Goal: Check status: Check status

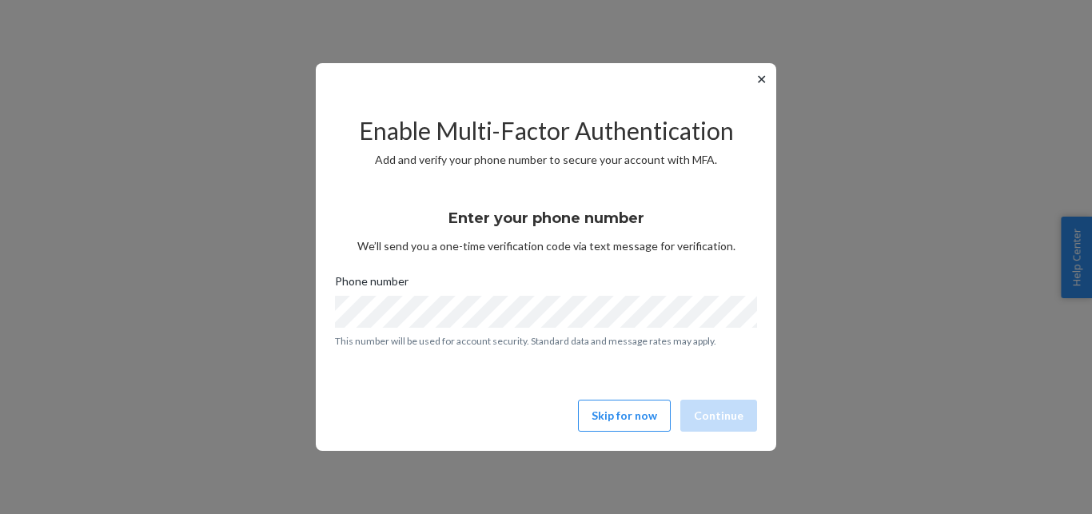
click at [762, 82] on button "✕" at bounding box center [761, 79] width 17 height 19
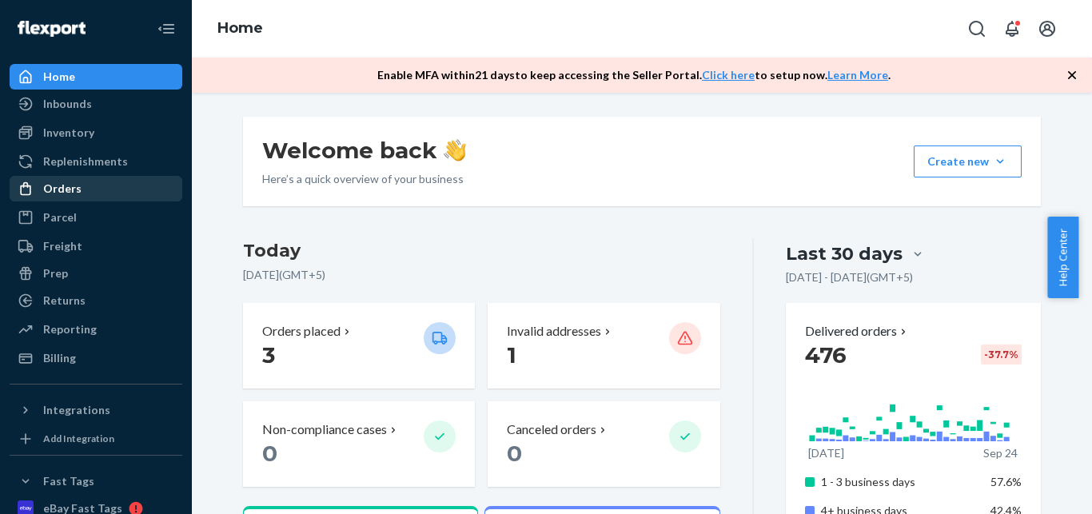
click at [78, 191] on div "Orders" at bounding box center [62, 189] width 38 height 16
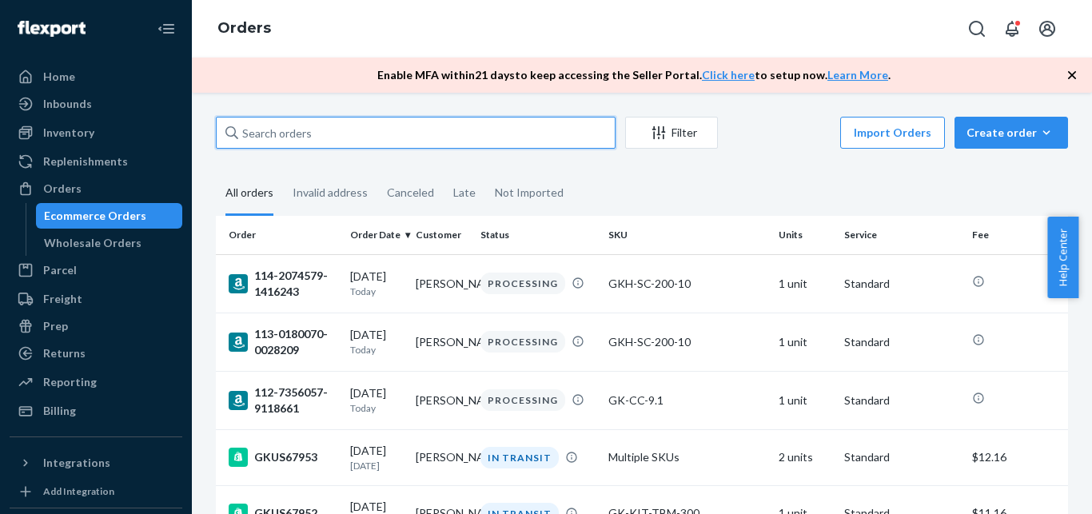
click at [367, 134] on input "text" at bounding box center [416, 133] width 400 height 32
paste input "#BYNY261HLL"
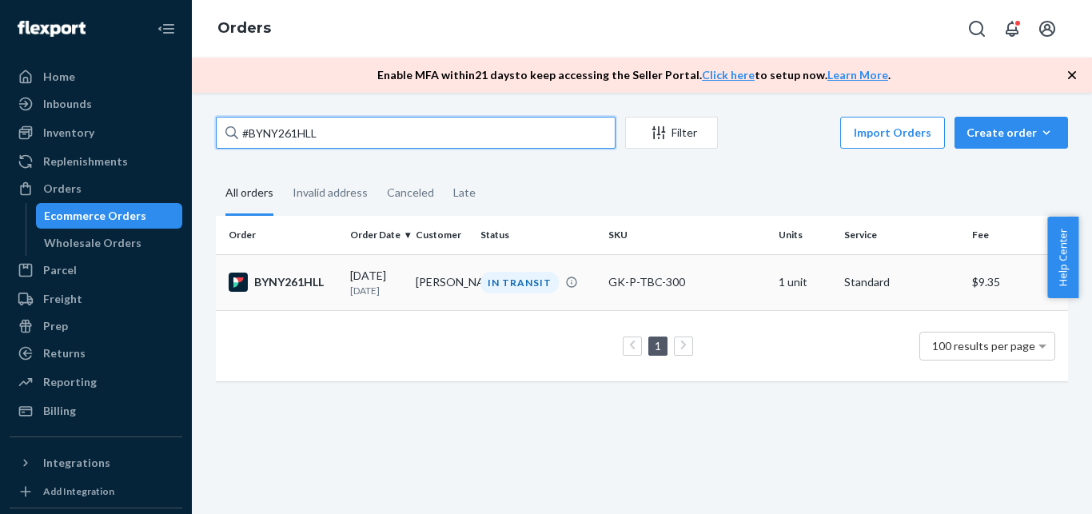
type input "#BYNY261HLL"
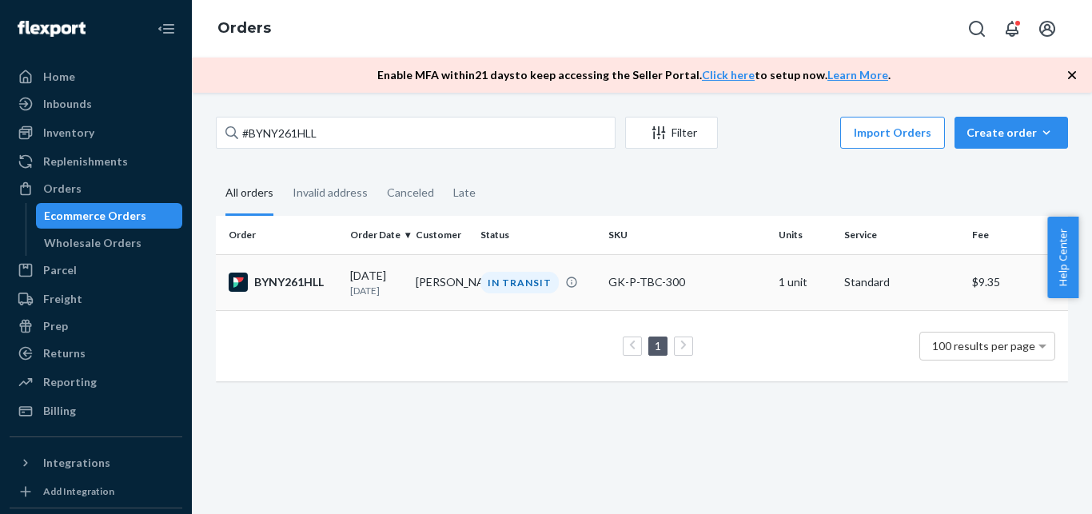
click at [280, 292] on div "BYNY261HLL" at bounding box center [283, 282] width 109 height 19
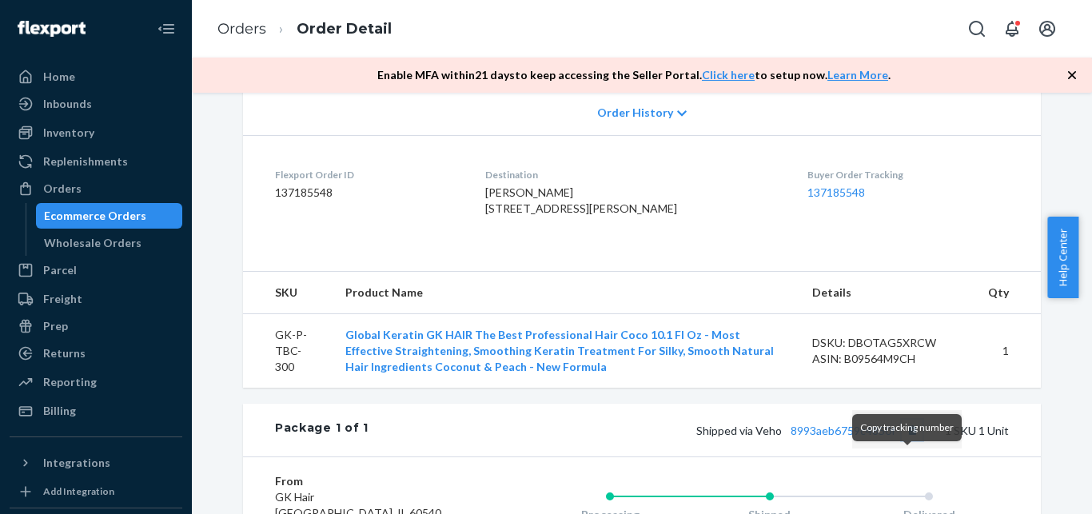
scroll to position [346, 0]
click at [908, 441] on button "Copy tracking number" at bounding box center [912, 430] width 21 height 21
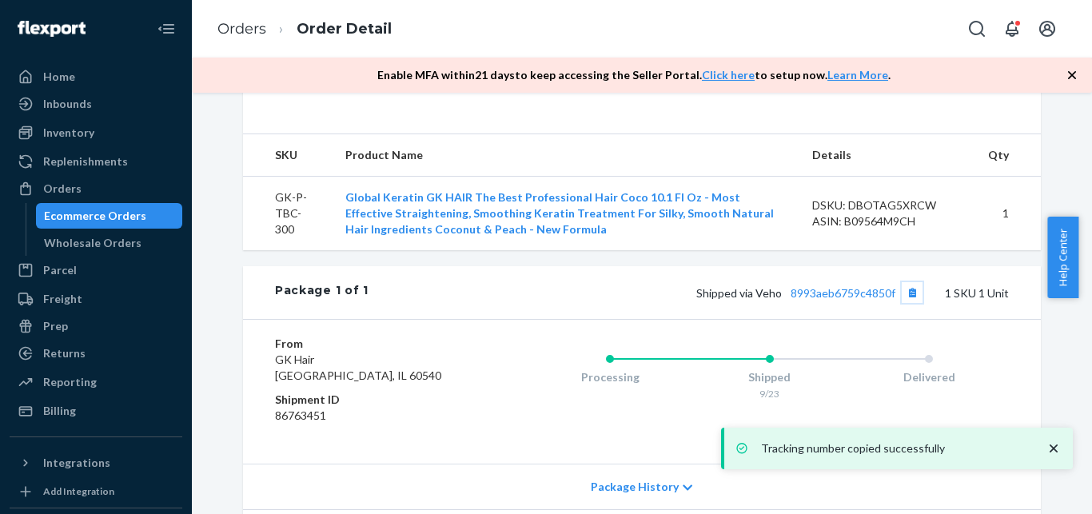
scroll to position [489, 0]
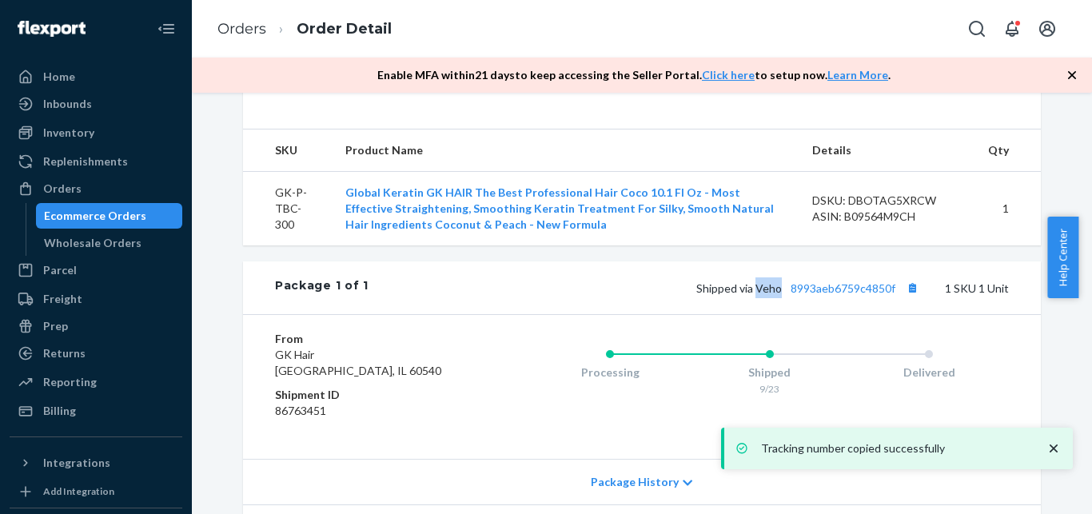
drag, startPoint x: 751, startPoint y: 322, endPoint x: 775, endPoint y: 321, distance: 24.0
click at [775, 295] on span "Shipped via Veho 8993aeb6759c4850f" at bounding box center [809, 288] width 226 height 14
copy span "Veho"
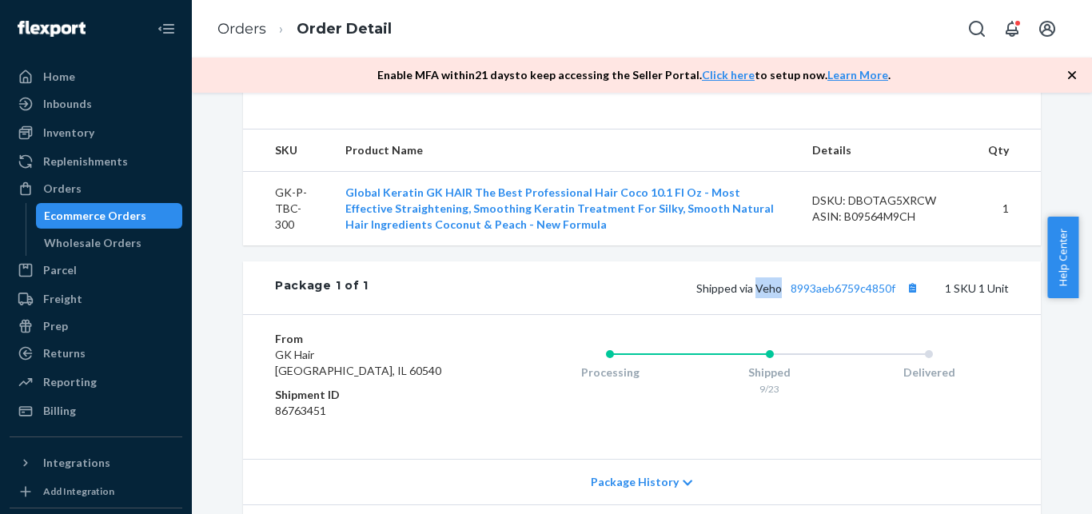
click at [138, 214] on div "Ecommerce Orders" at bounding box center [95, 216] width 102 height 16
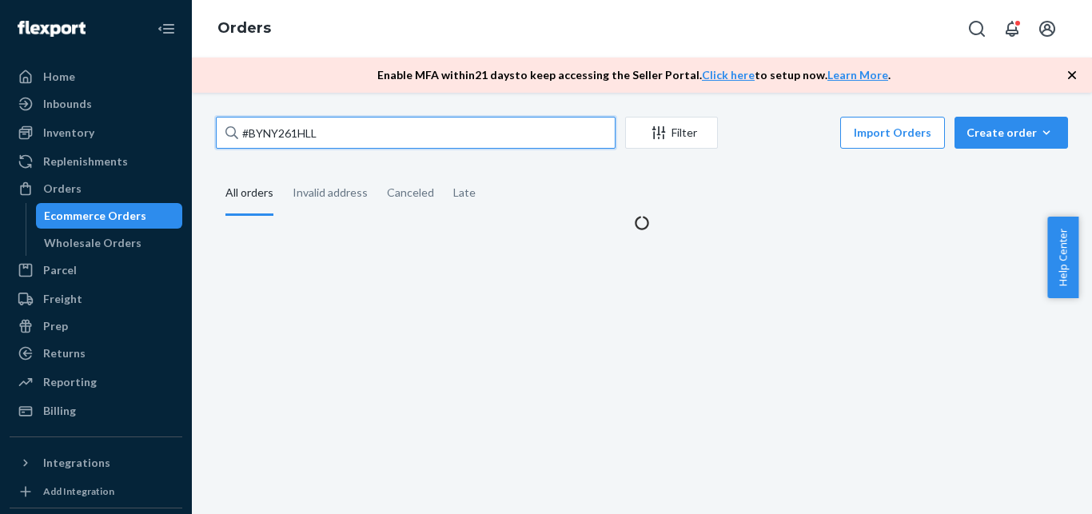
click at [329, 143] on input "#BYNY261HLL" at bounding box center [416, 133] width 400 height 32
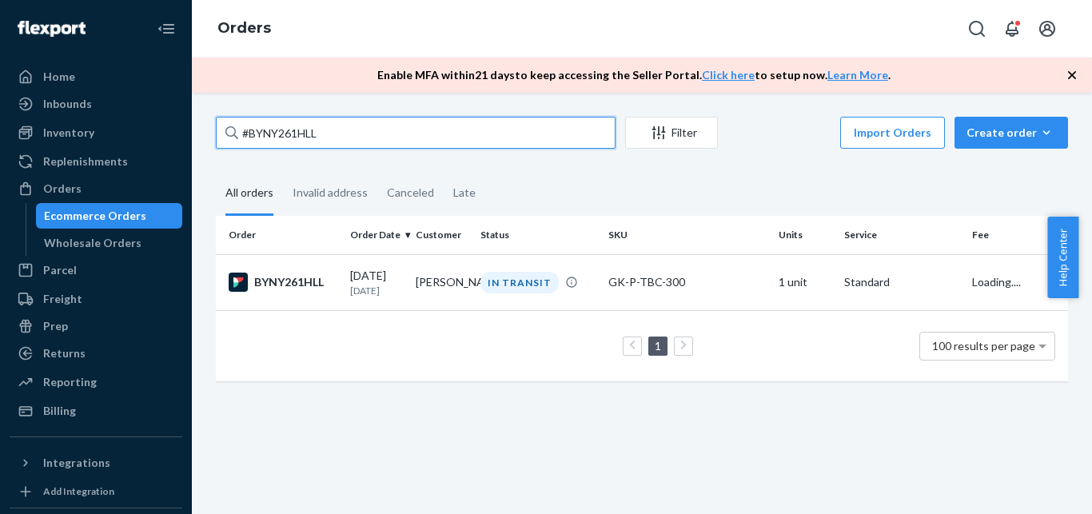
paste input "SKZ6H612E"
type input "#SKZ6H612EL"
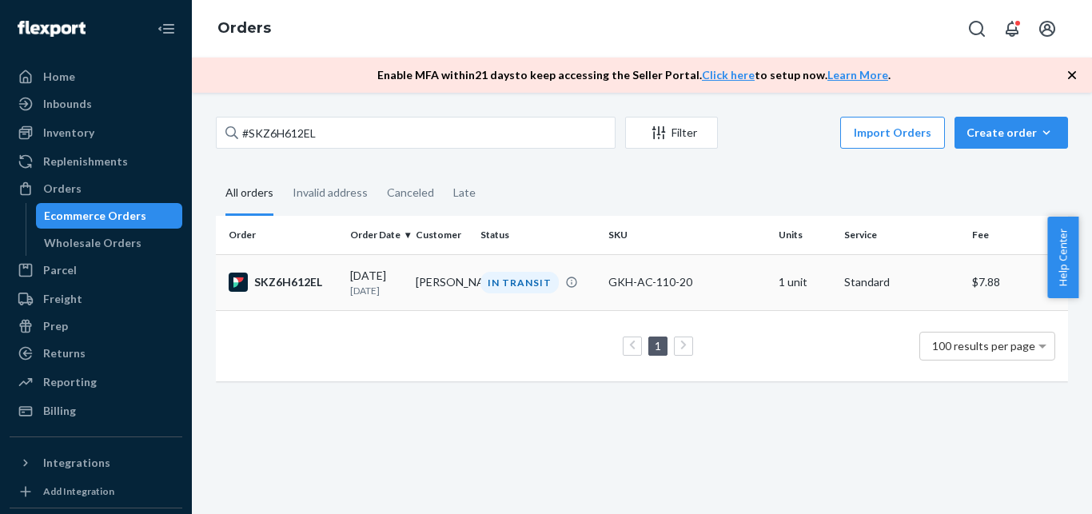
click at [282, 279] on div "SKZ6H612EL" at bounding box center [283, 282] width 109 height 19
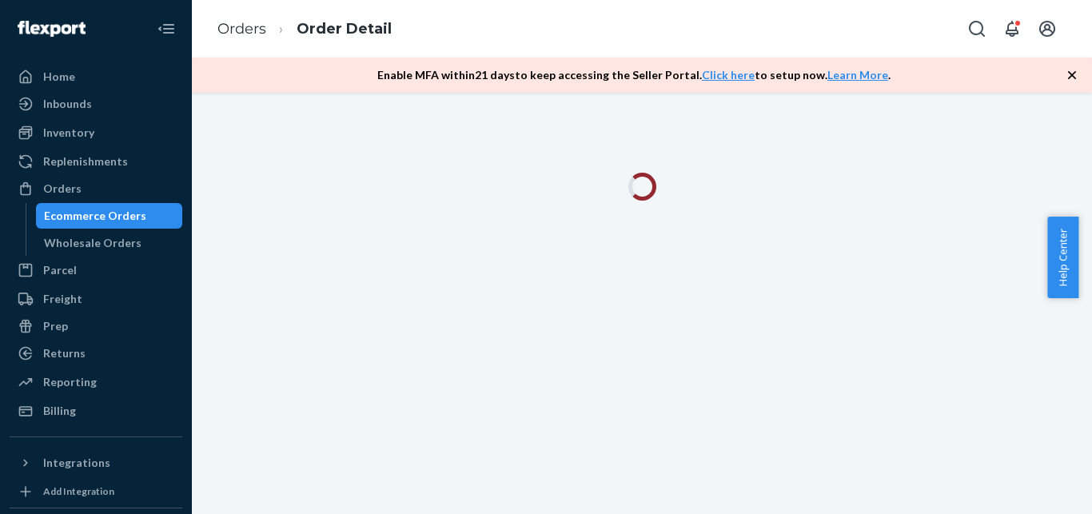
click at [1074, 78] on icon "button" at bounding box center [1072, 75] width 16 height 16
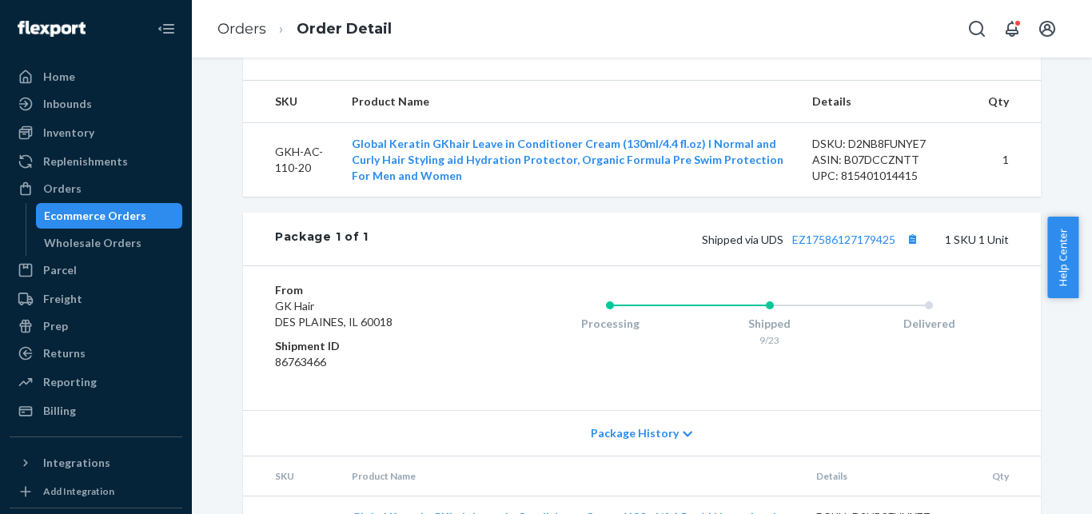
scroll to position [530, 0]
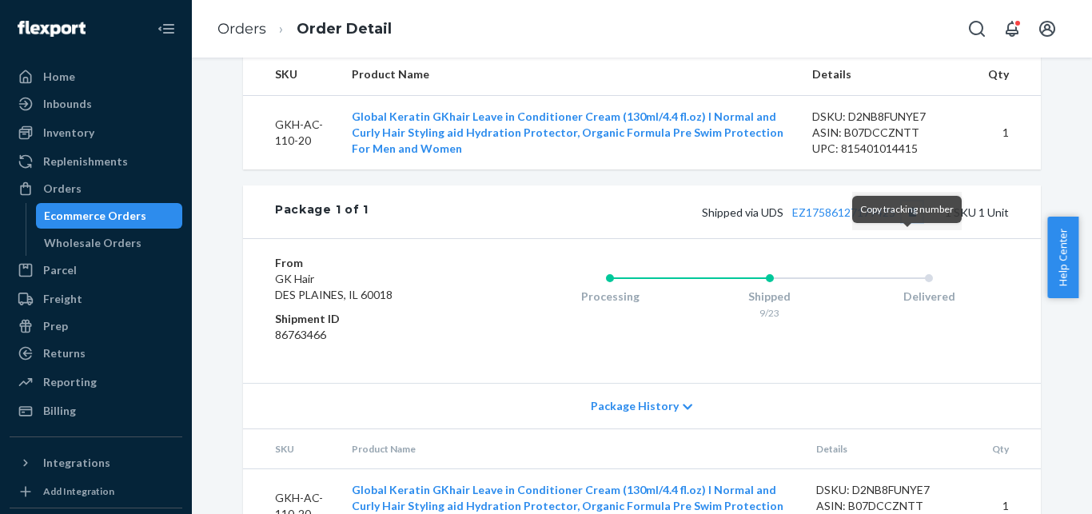
click at [906, 222] on button "Copy tracking number" at bounding box center [912, 211] width 21 height 21
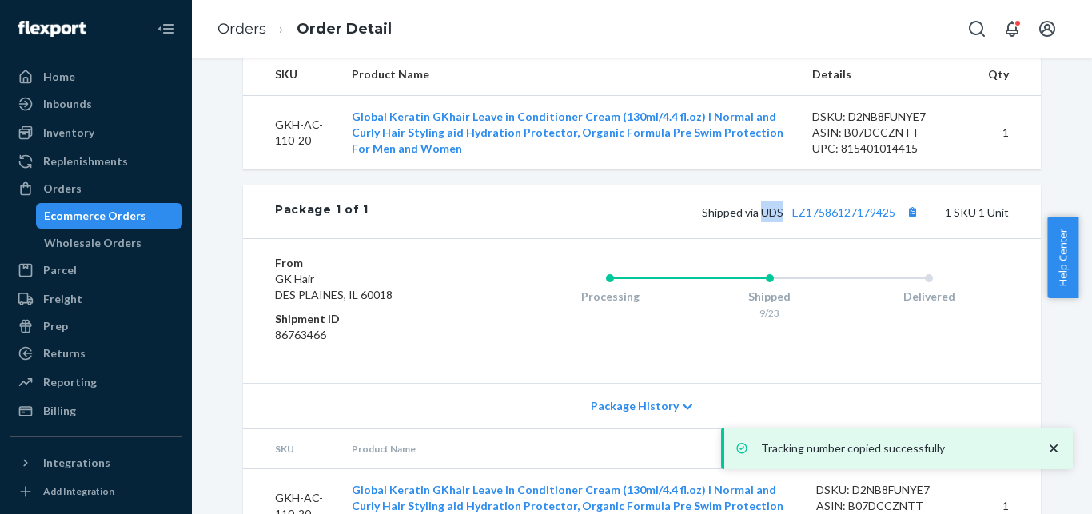
drag, startPoint x: 754, startPoint y: 248, endPoint x: 781, endPoint y: 247, distance: 27.2
click at [781, 219] on span "Shipped via UDS EZ17586127179425" at bounding box center [812, 212] width 221 height 14
copy span "UDS"
click at [125, 207] on div "Ecommerce Orders" at bounding box center [110, 216] width 144 height 22
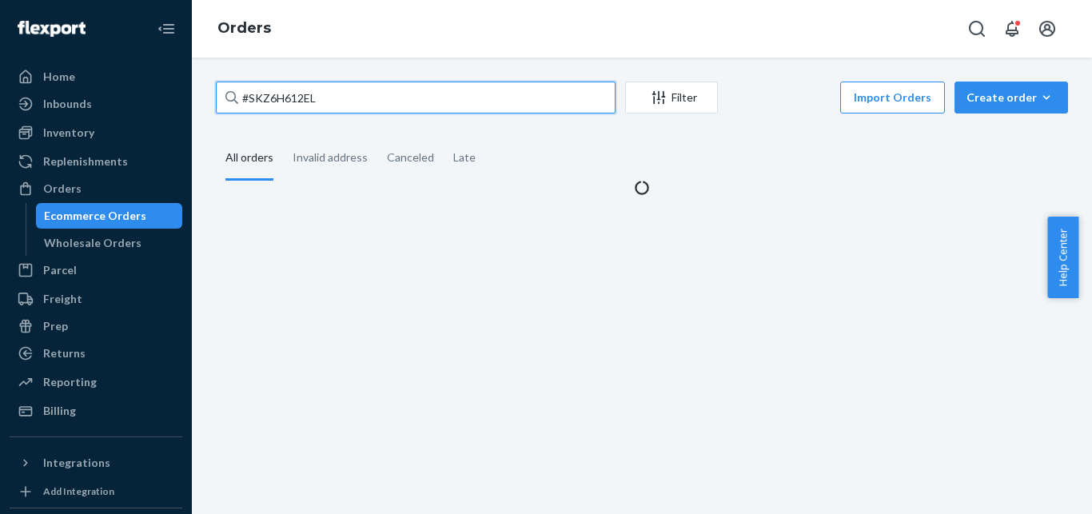
click at [355, 92] on input "#SKZ6H612EL" at bounding box center [416, 98] width 400 height 32
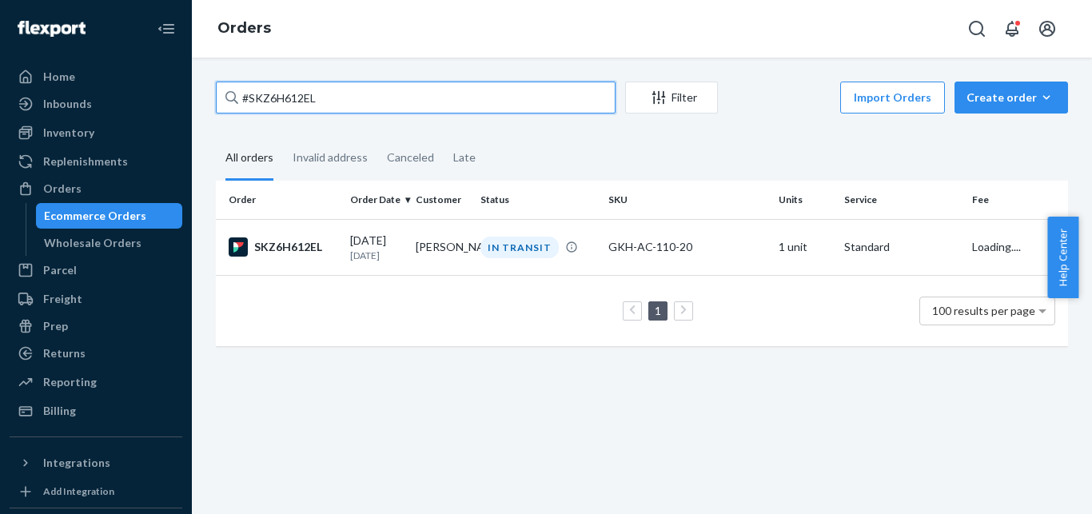
click at [355, 92] on input "#SKZ6H612EL" at bounding box center [416, 98] width 400 height 32
paste input "OYATJHGG"
type input "#SKOYATJHGG"
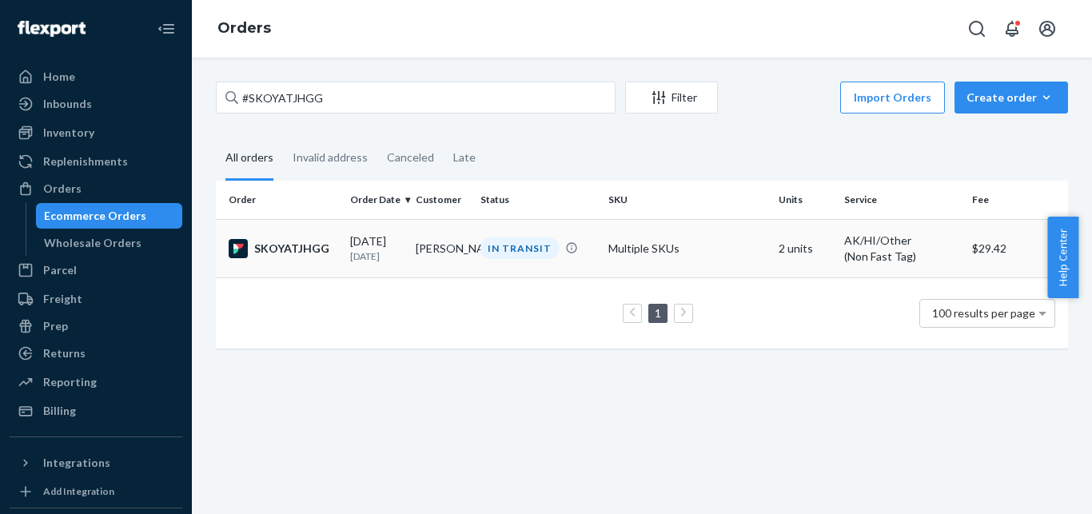
click at [299, 249] on div "SKOYATJHGG" at bounding box center [283, 248] width 109 height 19
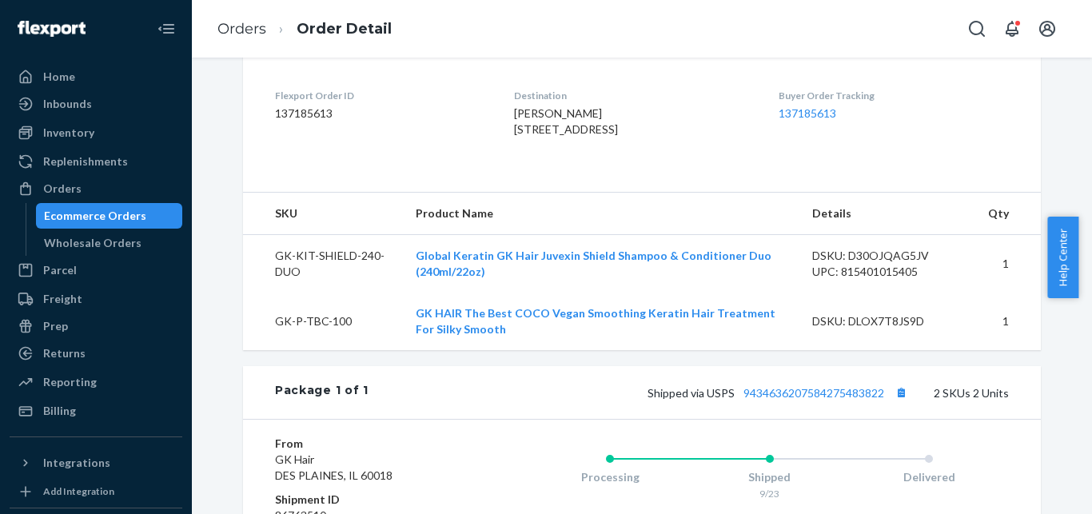
scroll to position [408, 0]
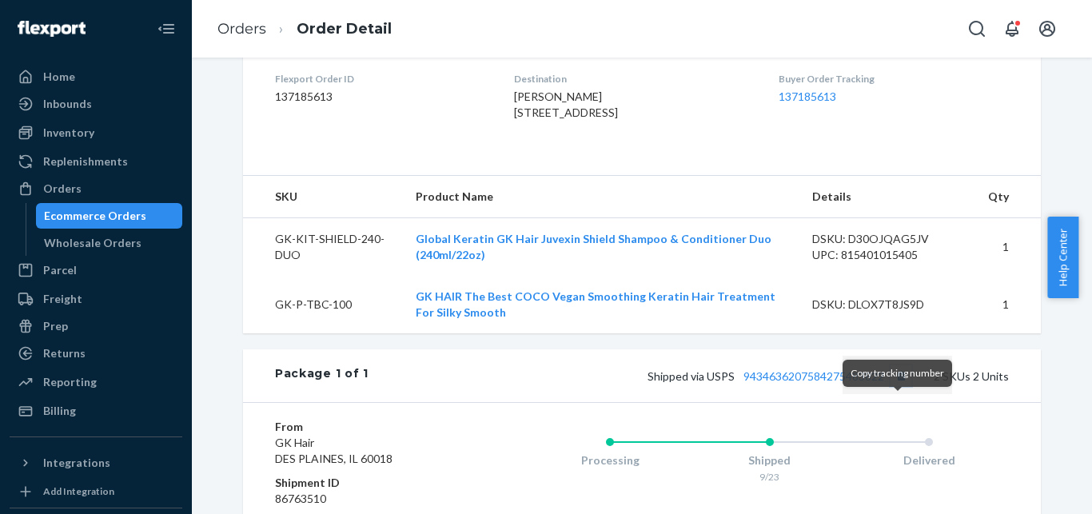
click at [891, 386] on button "Copy tracking number" at bounding box center [901, 375] width 21 height 21
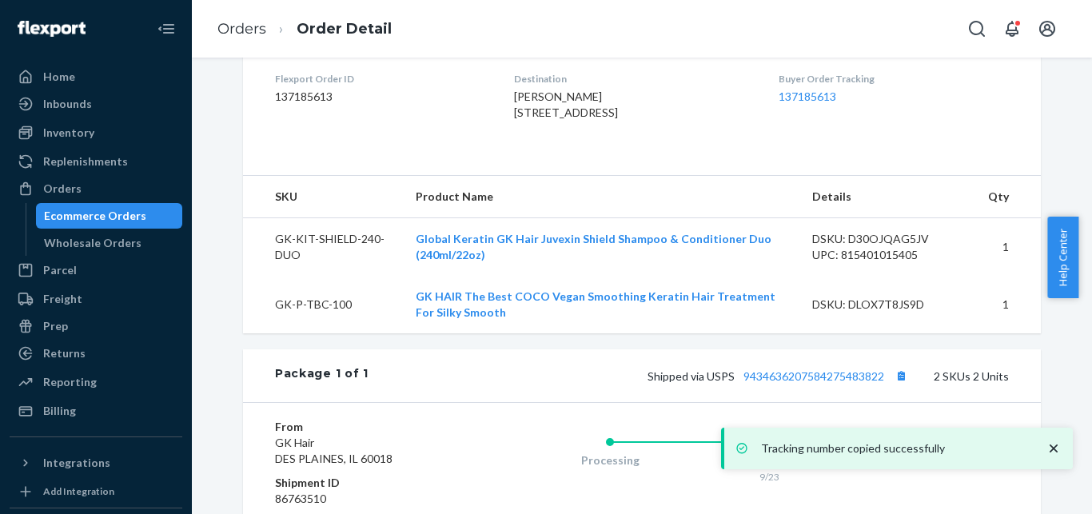
click at [138, 211] on div "Ecommerce Orders" at bounding box center [95, 216] width 102 height 16
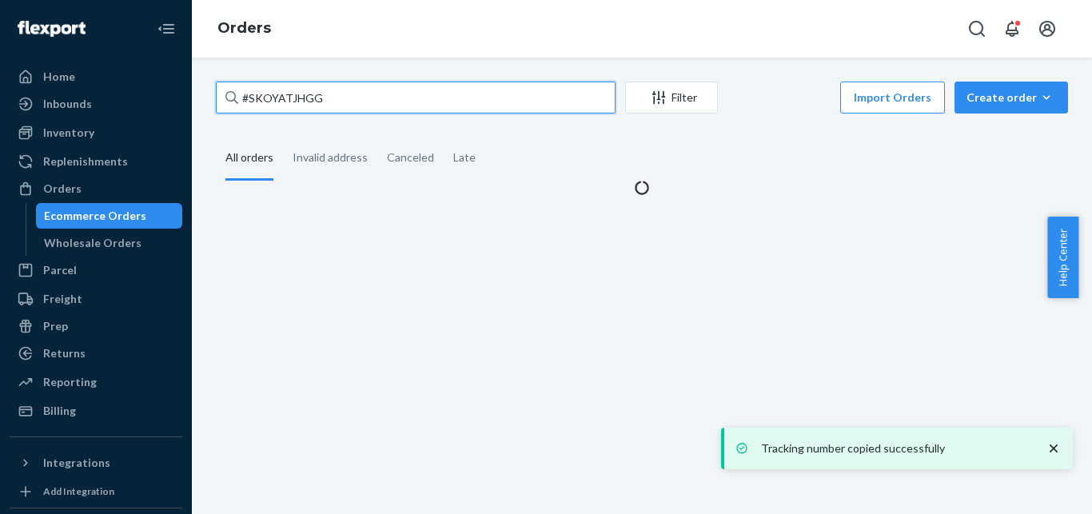
click at [289, 109] on input "#SKOYATJHGG" at bounding box center [416, 98] width 400 height 32
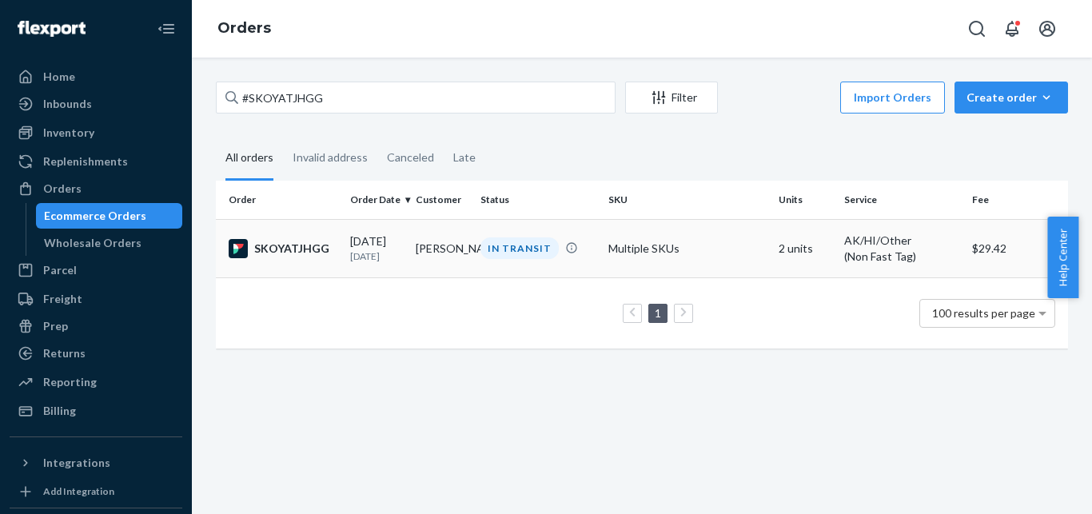
click at [307, 252] on div "SKOYATJHGG" at bounding box center [283, 248] width 109 height 19
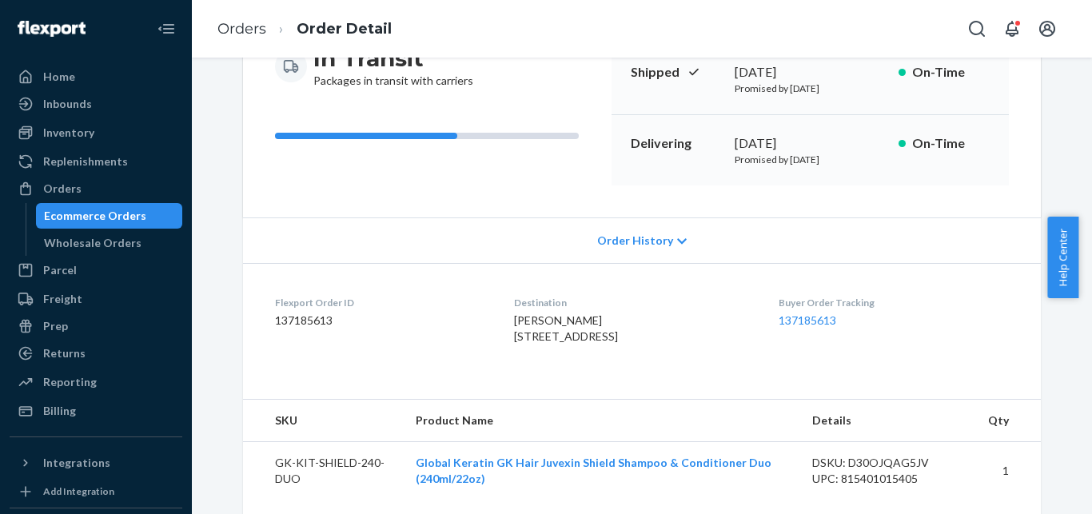
scroll to position [592, 0]
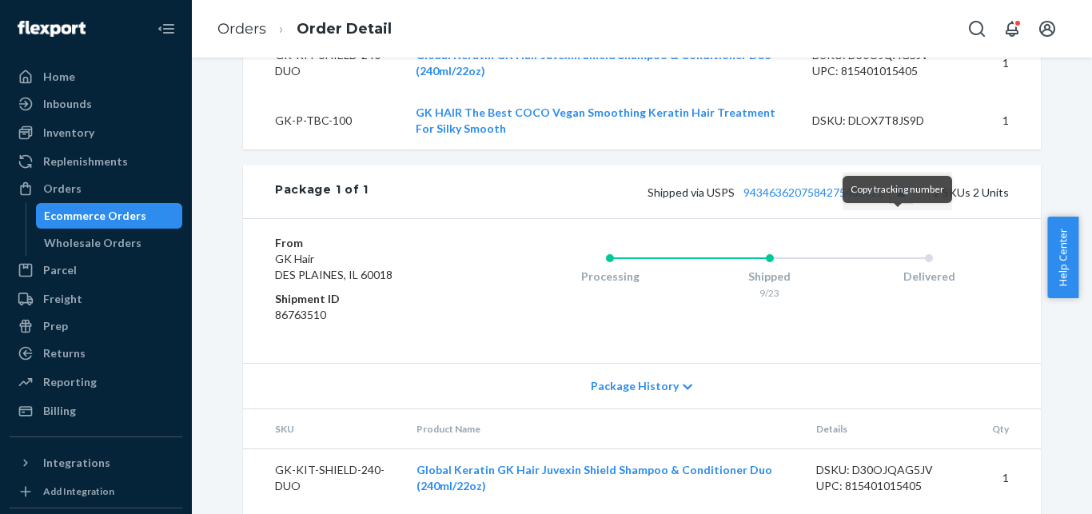
click at [895, 202] on button "Copy tracking number" at bounding box center [901, 191] width 21 height 21
